Goal: Transaction & Acquisition: Purchase product/service

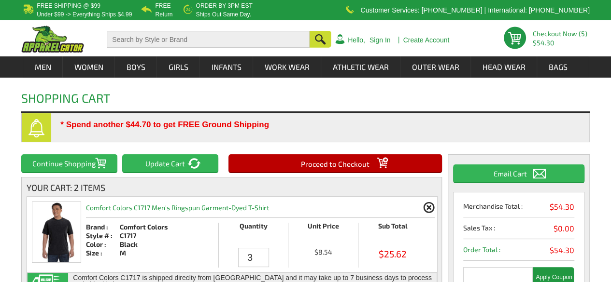
click at [353, 167] on input "Proceed to Checkout" at bounding box center [334, 164] width 213 height 18
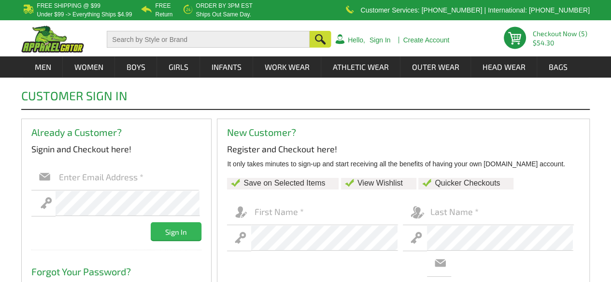
click at [151, 174] on input "text" at bounding box center [127, 178] width 143 height 26
type input "[EMAIL_ADDRESS][DOMAIN_NAME]"
click at [151, 223] on input "Sign In" at bounding box center [176, 232] width 51 height 18
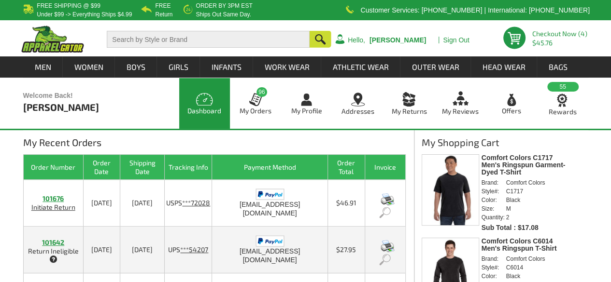
click at [561, 35] on link "Checkout Now (4)" at bounding box center [559, 33] width 55 height 8
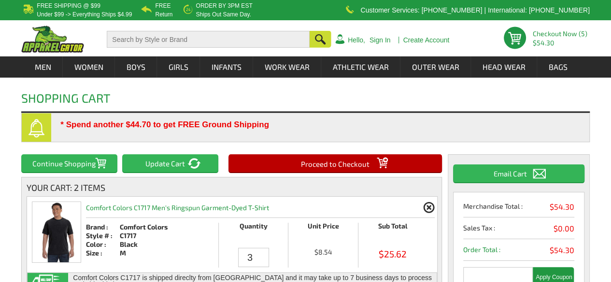
click at [322, 162] on input "Proceed to Checkout" at bounding box center [334, 164] width 213 height 18
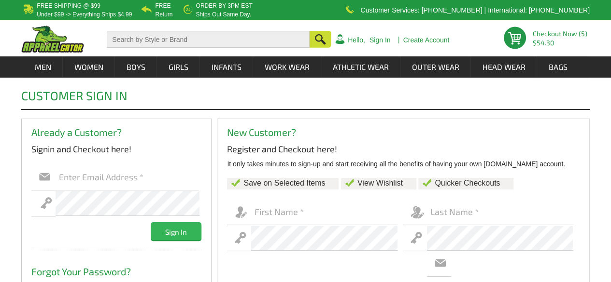
click at [130, 173] on input "text" at bounding box center [127, 178] width 143 height 26
type input "d"
paste input "[EMAIL_ADDRESS][DOMAIN_NAME]"
type input "[EMAIL_ADDRESS][DOMAIN_NAME]"
click at [167, 240] on input "Sign In" at bounding box center [176, 232] width 51 height 18
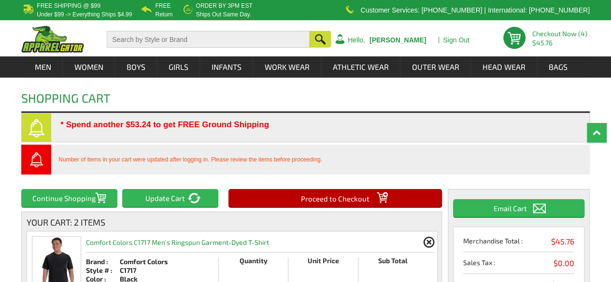
scroll to position [247, 0]
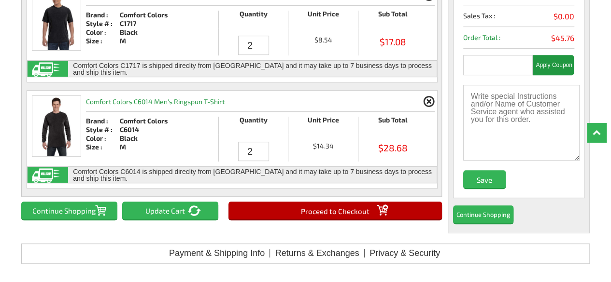
click at [355, 199] on div "Continue Shopping Update Cart Proceed to Checkout Your Cart: 2 Items Comfort Co…" at bounding box center [231, 88] width 421 height 292
click at [346, 208] on input "Proceed to Checkout" at bounding box center [334, 211] width 213 height 18
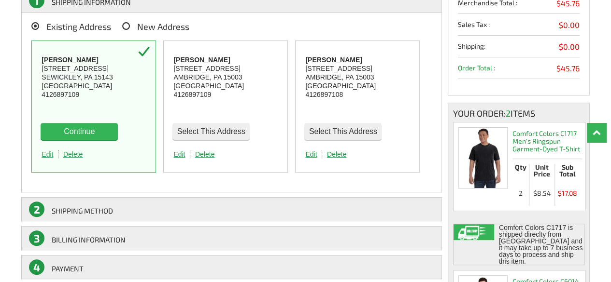
scroll to position [132, 0]
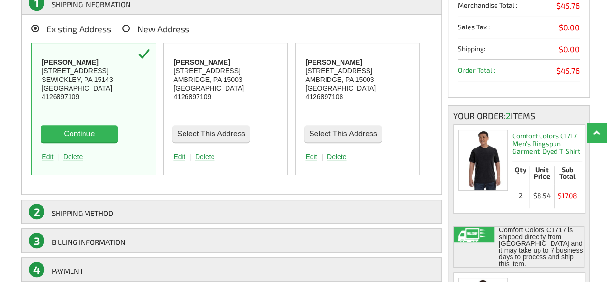
click at [85, 136] on button "Continue" at bounding box center [79, 134] width 77 height 17
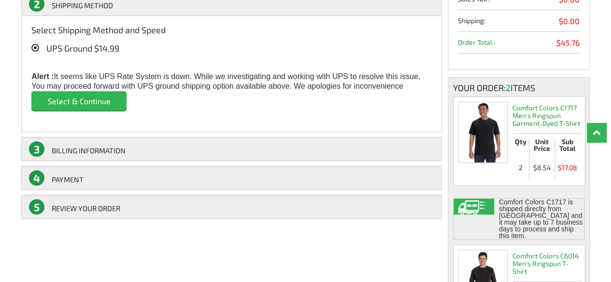
click at [94, 103] on input "Select & Continue" at bounding box center [78, 100] width 95 height 19
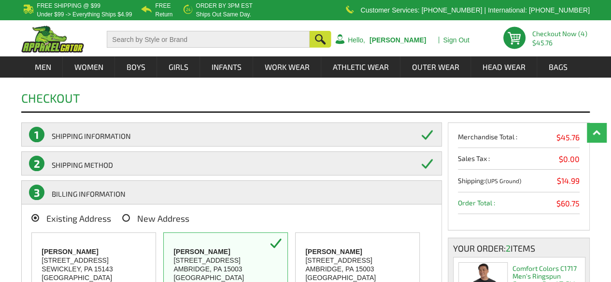
scroll to position [247, 0]
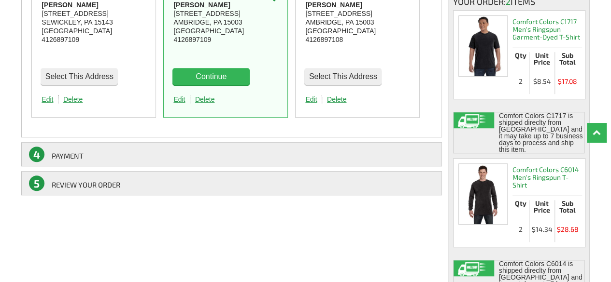
click at [239, 77] on button "Continue" at bounding box center [210, 76] width 77 height 17
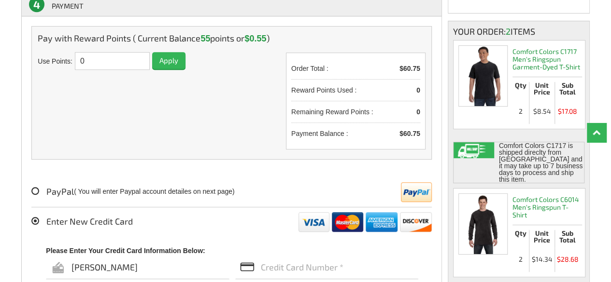
scroll to position [217, 0]
click at [5, 147] on div "Checkout Placing your order.. Please wait Please wait... 1 SHIPPING INFORMATION…" at bounding box center [305, 153] width 611 height 586
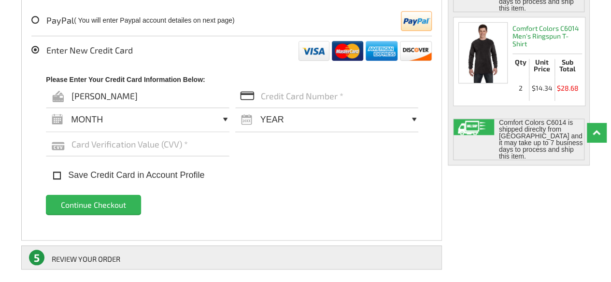
scroll to position [391, 0]
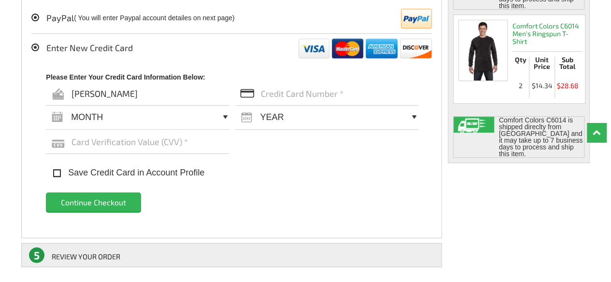
click at [33, 17] on icon at bounding box center [35, 18] width 8 height 8
click at [49, 15] on input "PayPal" at bounding box center [49, 15] width 0 height 0
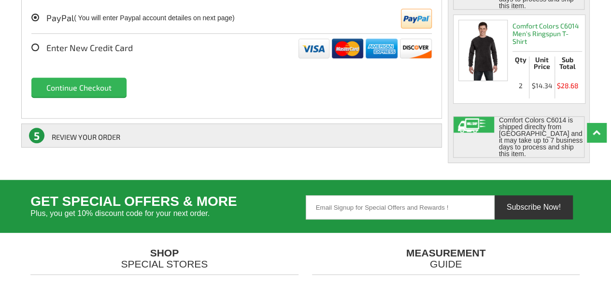
click at [56, 85] on input "Continue Checkout" at bounding box center [78, 87] width 95 height 19
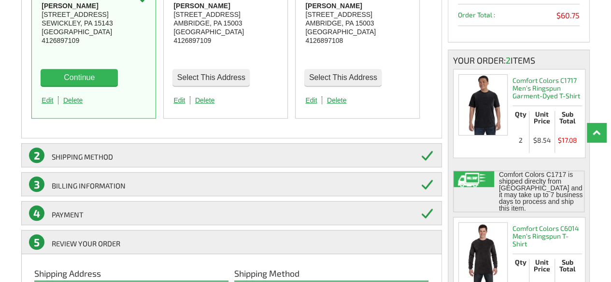
scroll to position [211, 0]
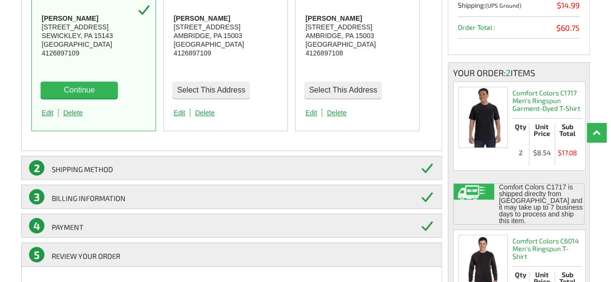
click at [69, 85] on button "Continue" at bounding box center [79, 90] width 77 height 17
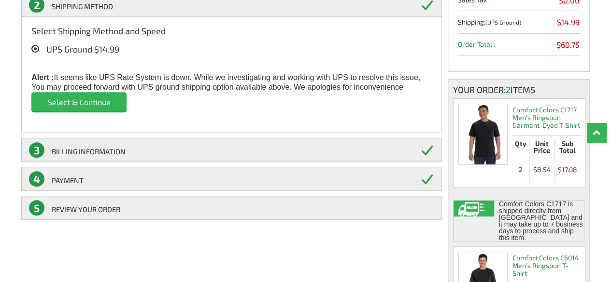
click at [78, 102] on input "Select & Continue" at bounding box center [78, 101] width 95 height 19
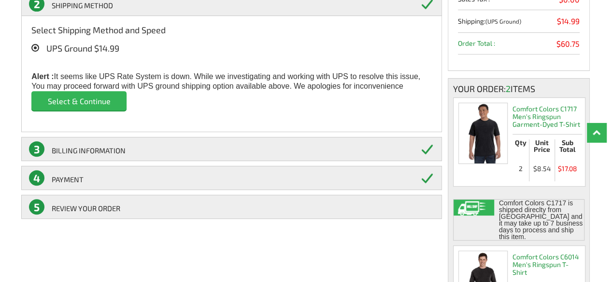
scroll to position [195, 0]
click at [78, 102] on input "Select & Continue" at bounding box center [78, 100] width 95 height 19
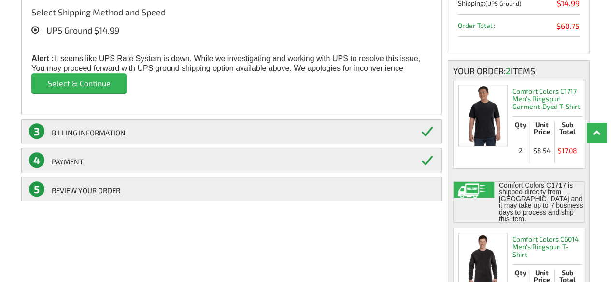
scroll to position [214, 0]
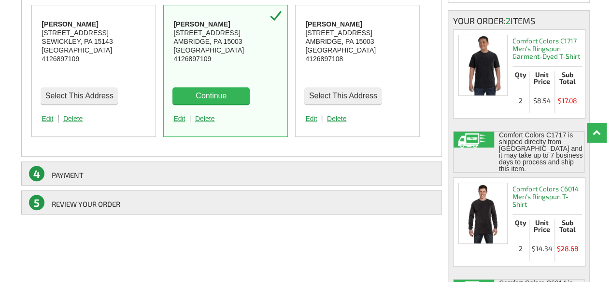
scroll to position [212, 0]
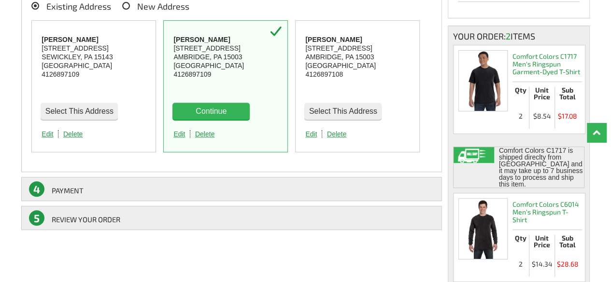
click at [205, 107] on button "Continue" at bounding box center [210, 111] width 77 height 17
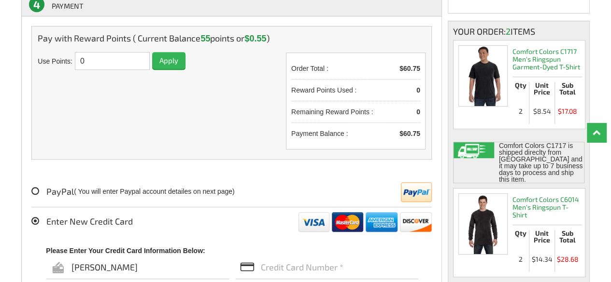
scroll to position [217, 0]
click at [31, 190] on label "PayPal" at bounding box center [52, 191] width 42 height 9
click at [49, 189] on input "PayPal" at bounding box center [49, 189] width 0 height 0
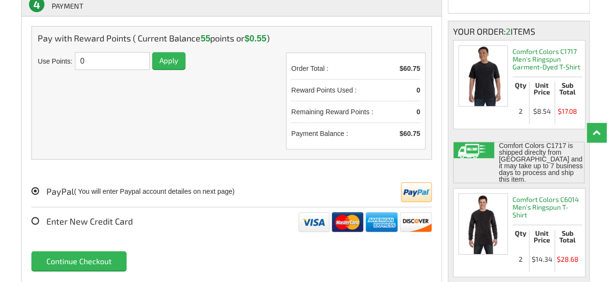
click at [71, 254] on input "Continue Checkout" at bounding box center [78, 261] width 95 height 19
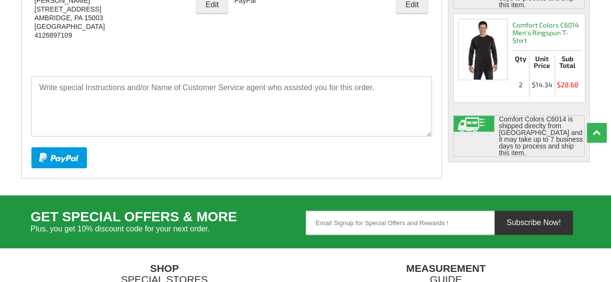
scroll to position [444, 0]
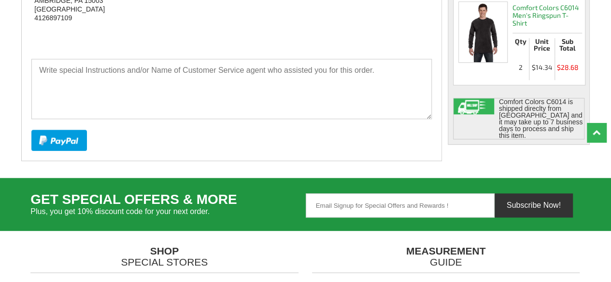
click at [47, 132] on img at bounding box center [59, 140] width 56 height 21
click at [68, 130] on img at bounding box center [59, 140] width 56 height 21
